Goal: Communication & Community: Answer question/provide support

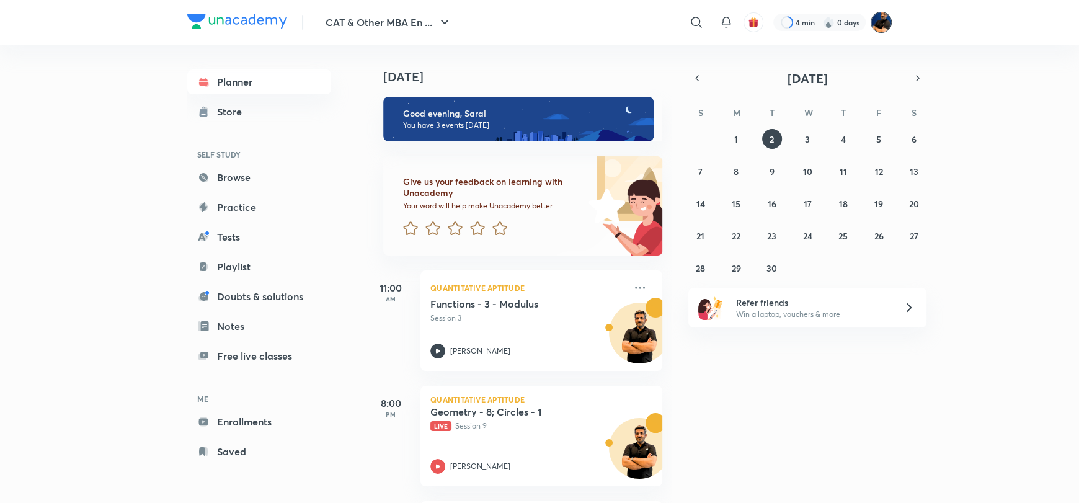
click at [886, 20] on img at bounding box center [881, 22] width 21 height 21
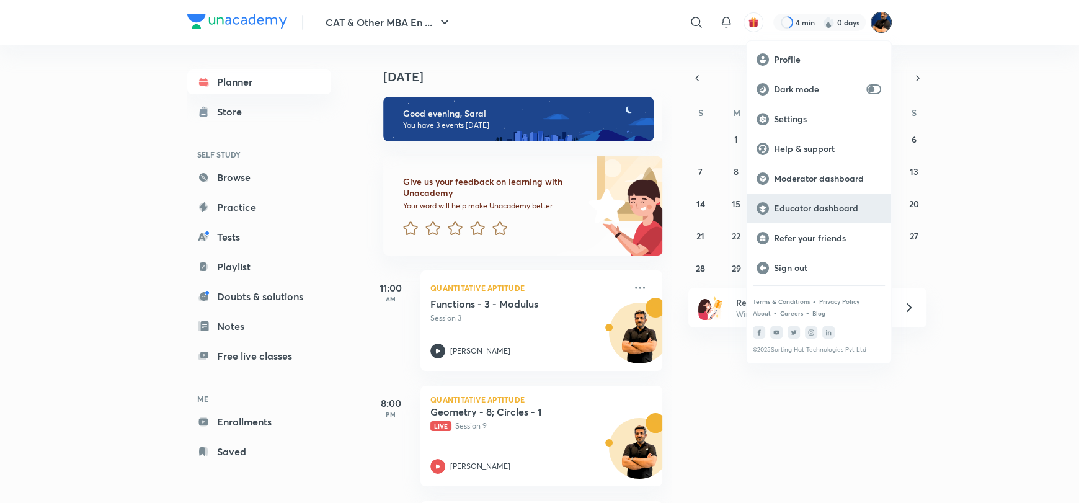
click at [797, 207] on p "Educator dashboard" at bounding box center [827, 208] width 107 height 11
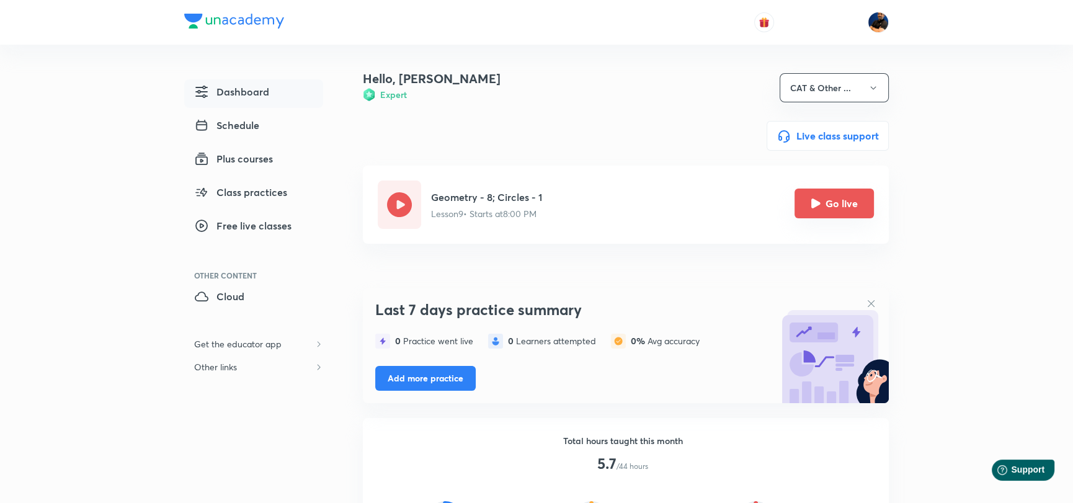
click at [820, 210] on button "Go live" at bounding box center [834, 204] width 79 height 30
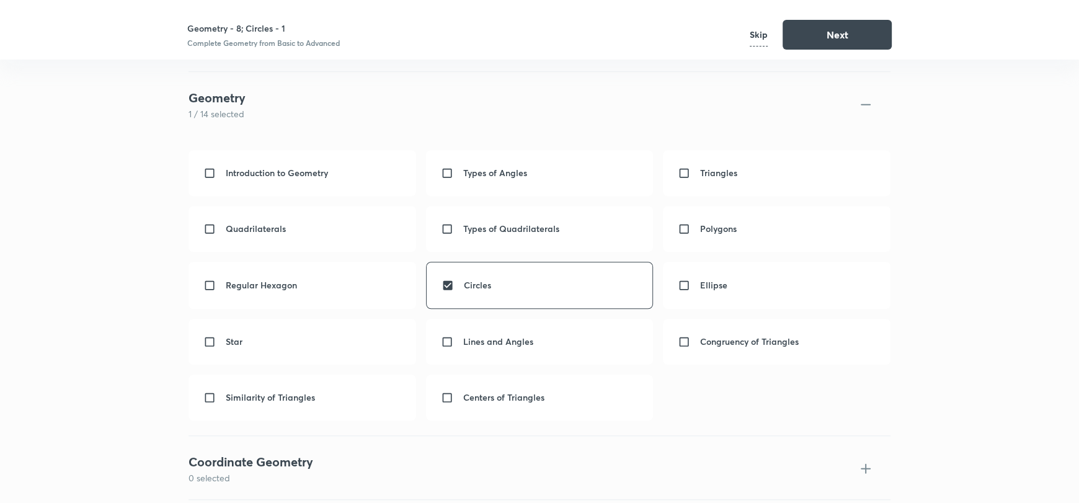
scroll to position [1138, 0]
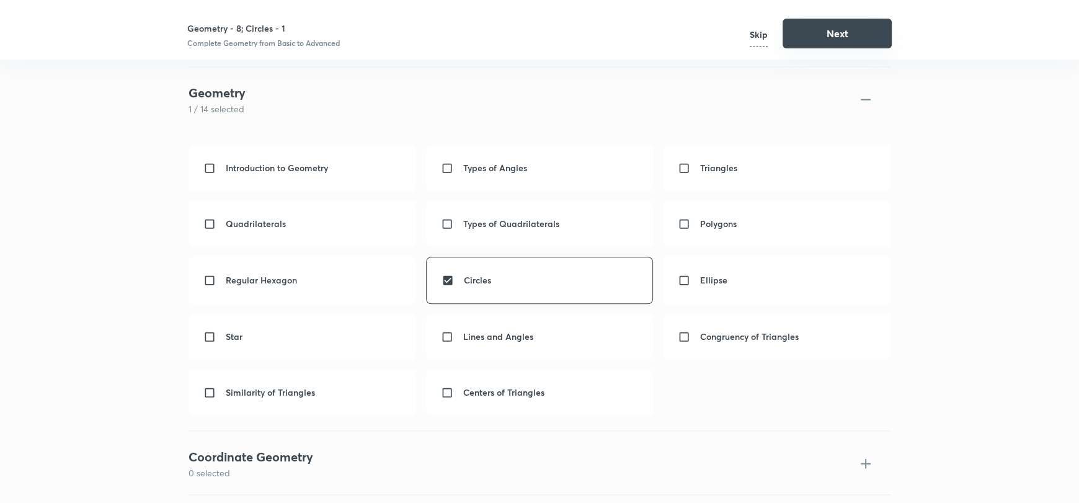
click at [811, 34] on button "Next" at bounding box center [837, 34] width 109 height 30
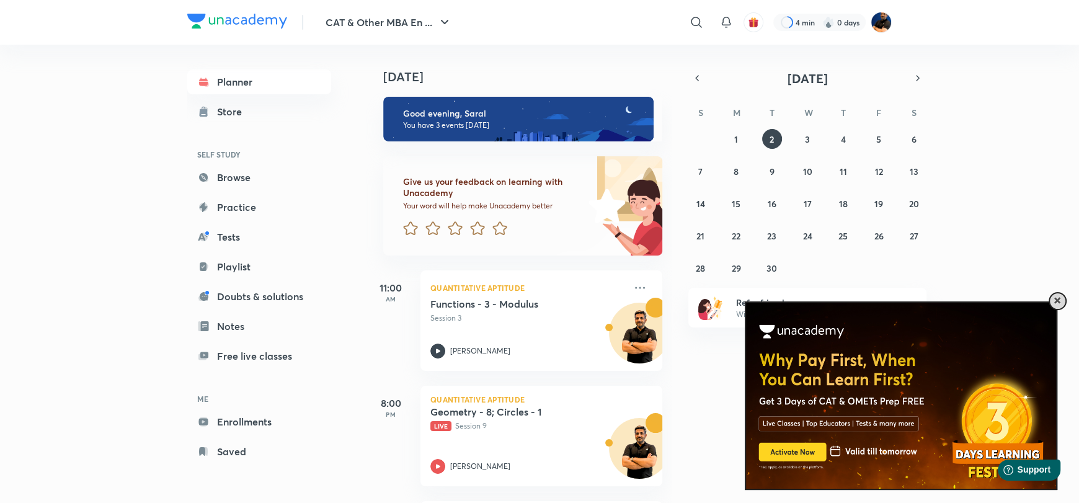
click at [1059, 295] on div at bounding box center [1058, 301] width 18 height 18
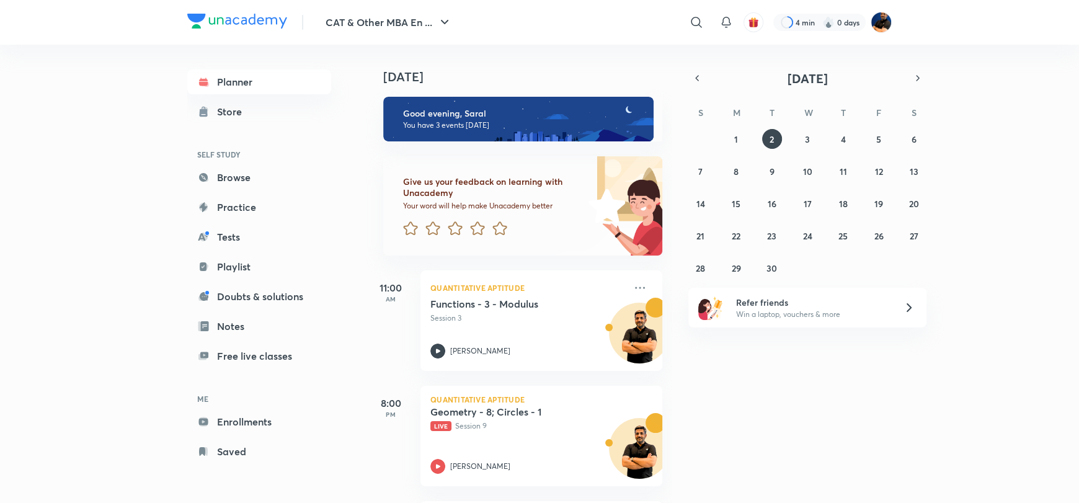
click at [875, 23] on img at bounding box center [881, 22] width 21 height 21
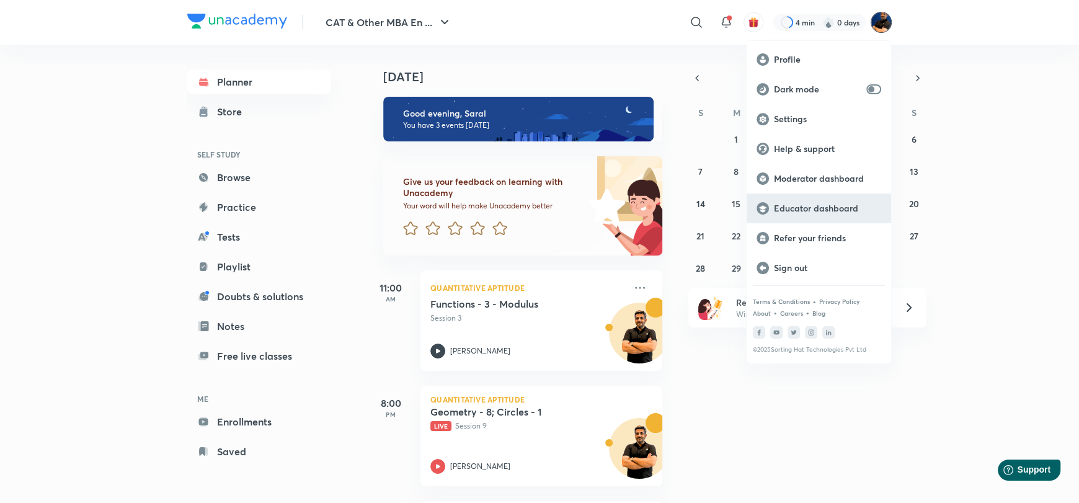
click at [797, 208] on p "Educator dashboard" at bounding box center [827, 208] width 107 height 11
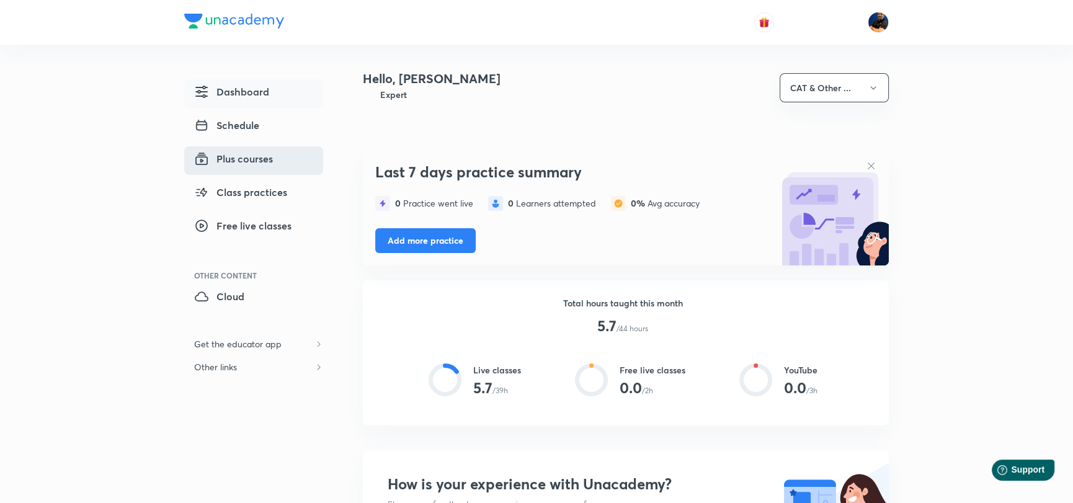
click at [247, 157] on span "Plus courses" at bounding box center [233, 158] width 79 height 15
click at [245, 130] on span "Schedule" at bounding box center [226, 125] width 65 height 15
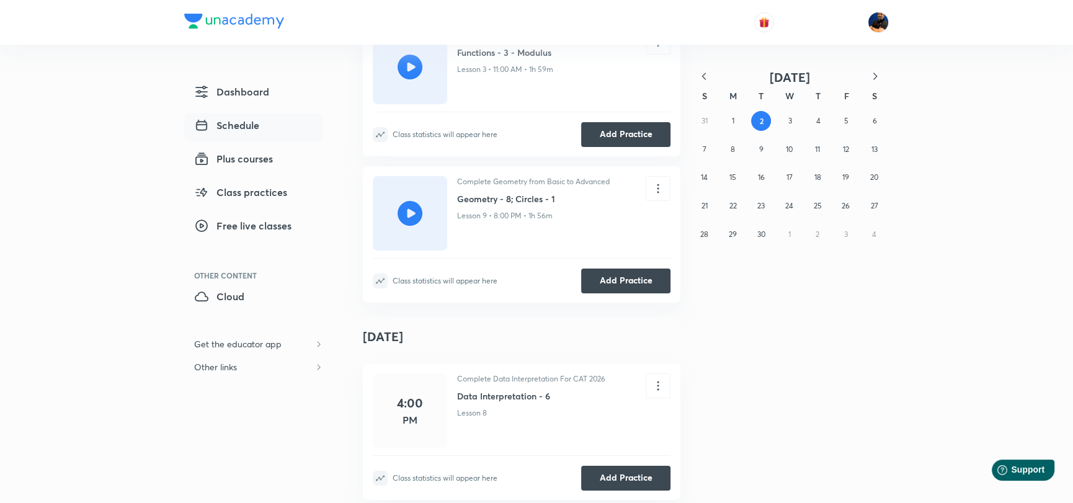
scroll to position [61, 0]
